Goal: Find specific page/section: Find specific page/section

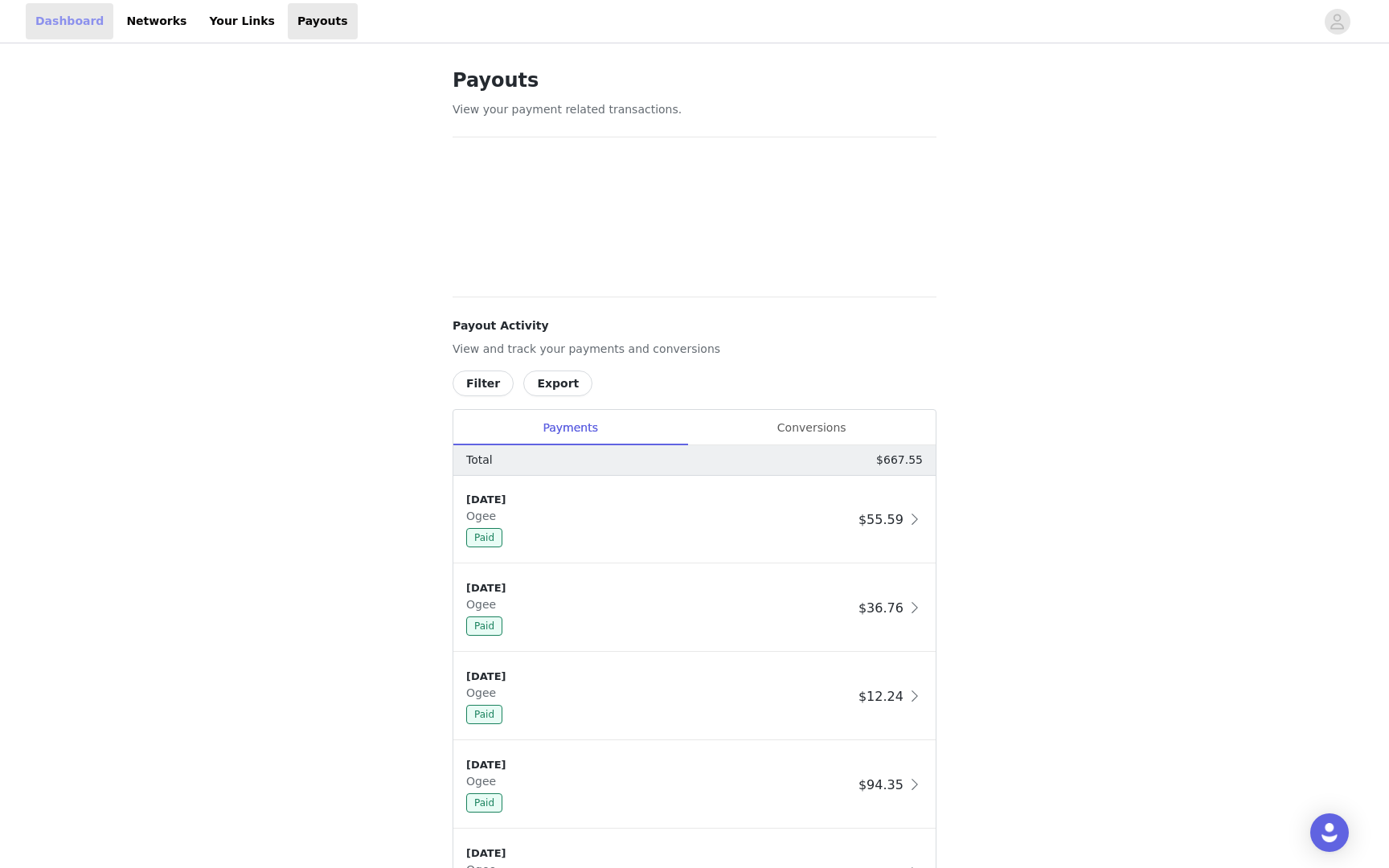
click at [71, 35] on link "Dashboard" at bounding box center [69, 21] width 87 height 36
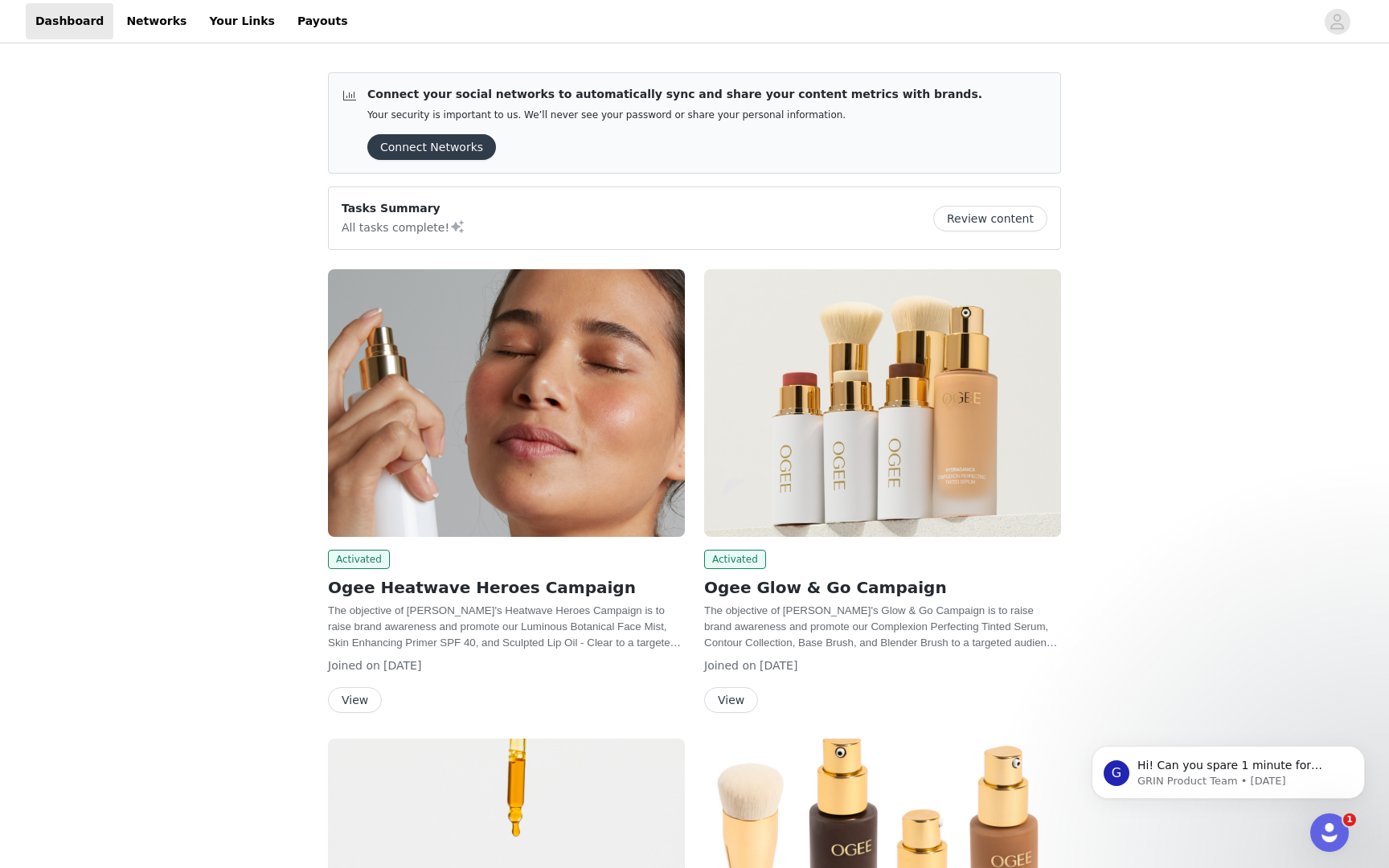
click at [530, 412] on img at bounding box center [506, 403] width 357 height 268
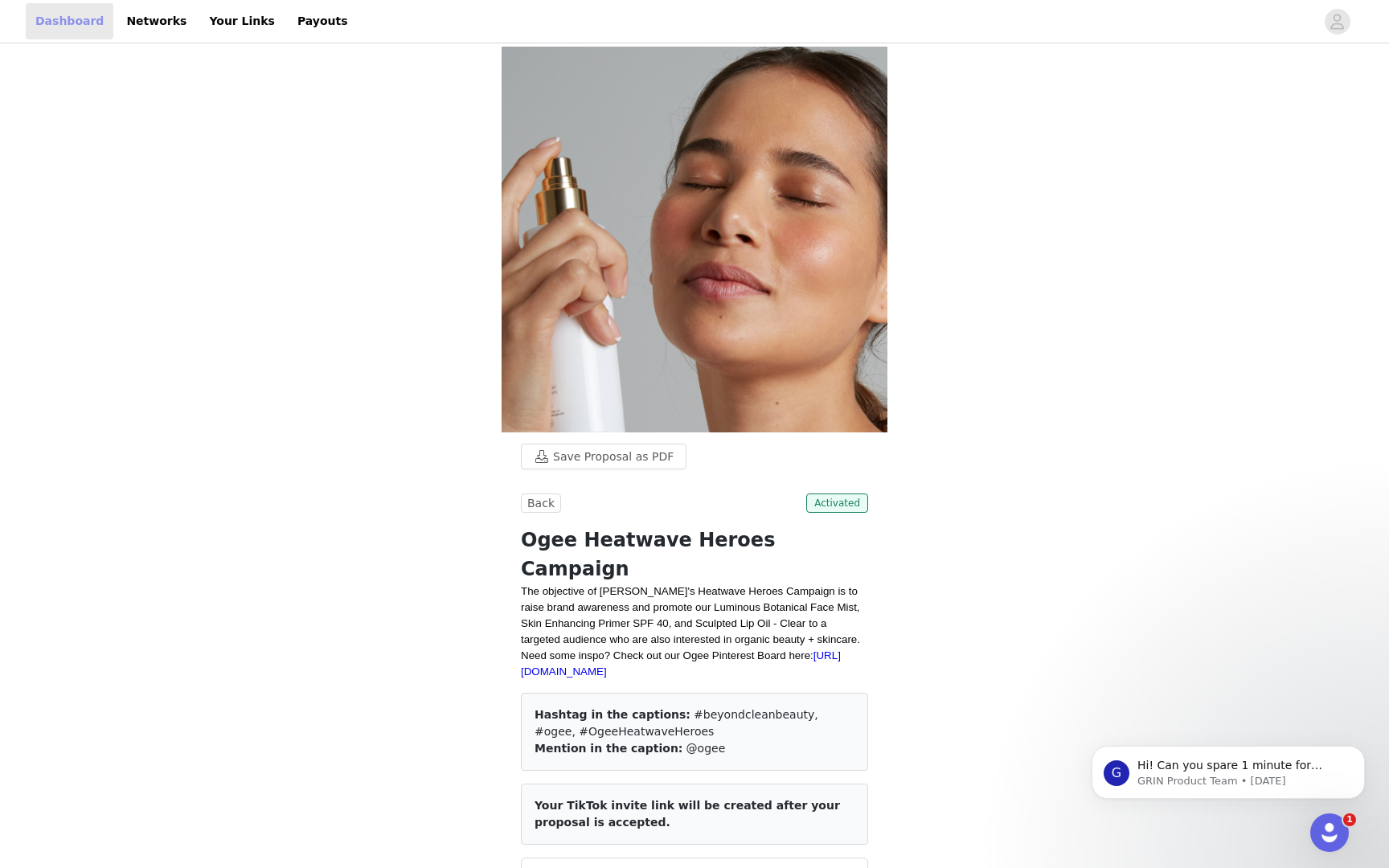
click at [51, 13] on link "Dashboard" at bounding box center [69, 21] width 87 height 36
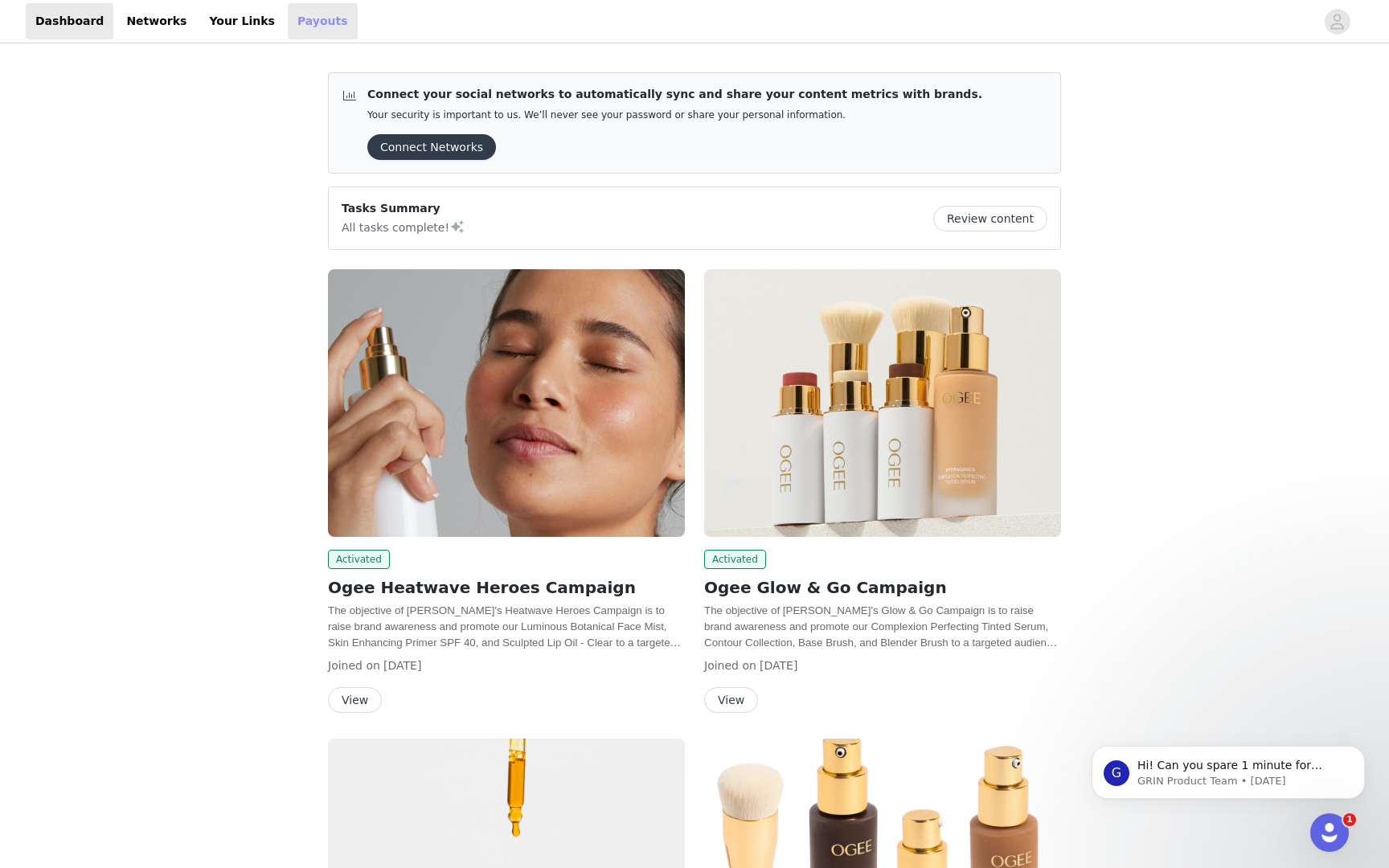
click at [290, 21] on link "Payouts" at bounding box center [322, 21] width 70 height 36
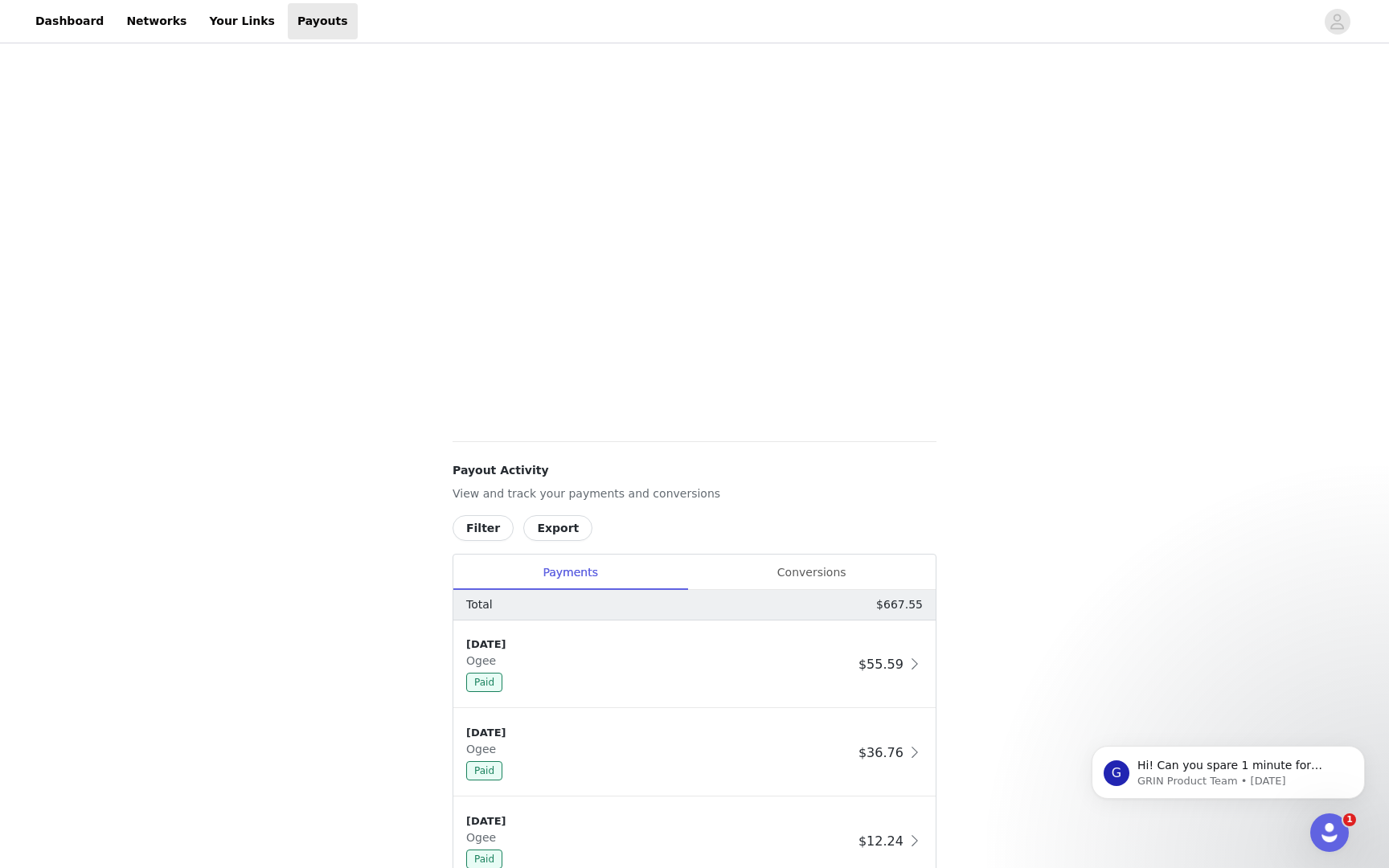
scroll to position [246, 0]
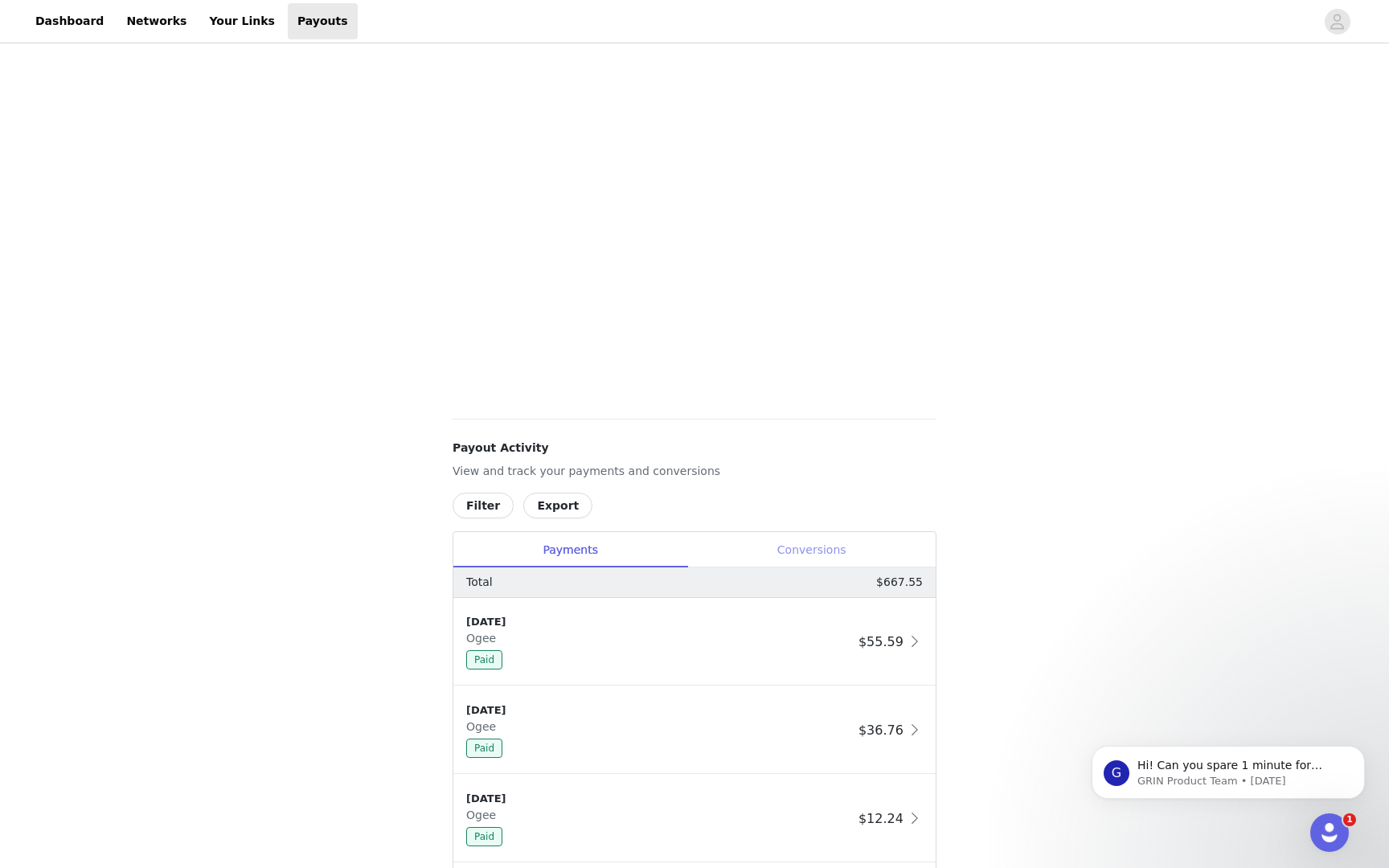
click at [806, 549] on div "Conversions" at bounding box center [811, 551] width 248 height 36
